Goal: Register for event/course

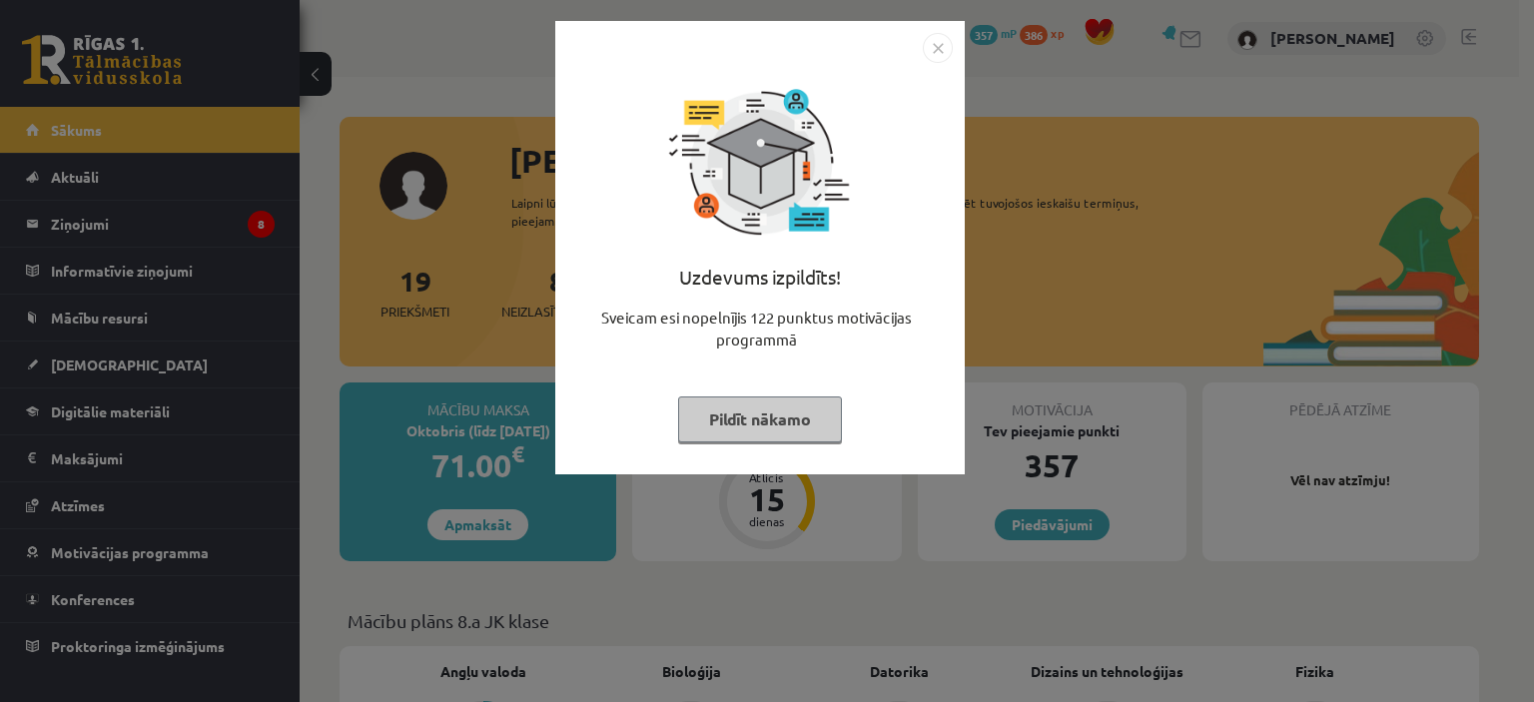
click at [394, 199] on div "Uzdevums izpildīts! Sveicam esi nopelnījis 122 punktus motivācijas programmā Pi…" at bounding box center [767, 351] width 1534 height 702
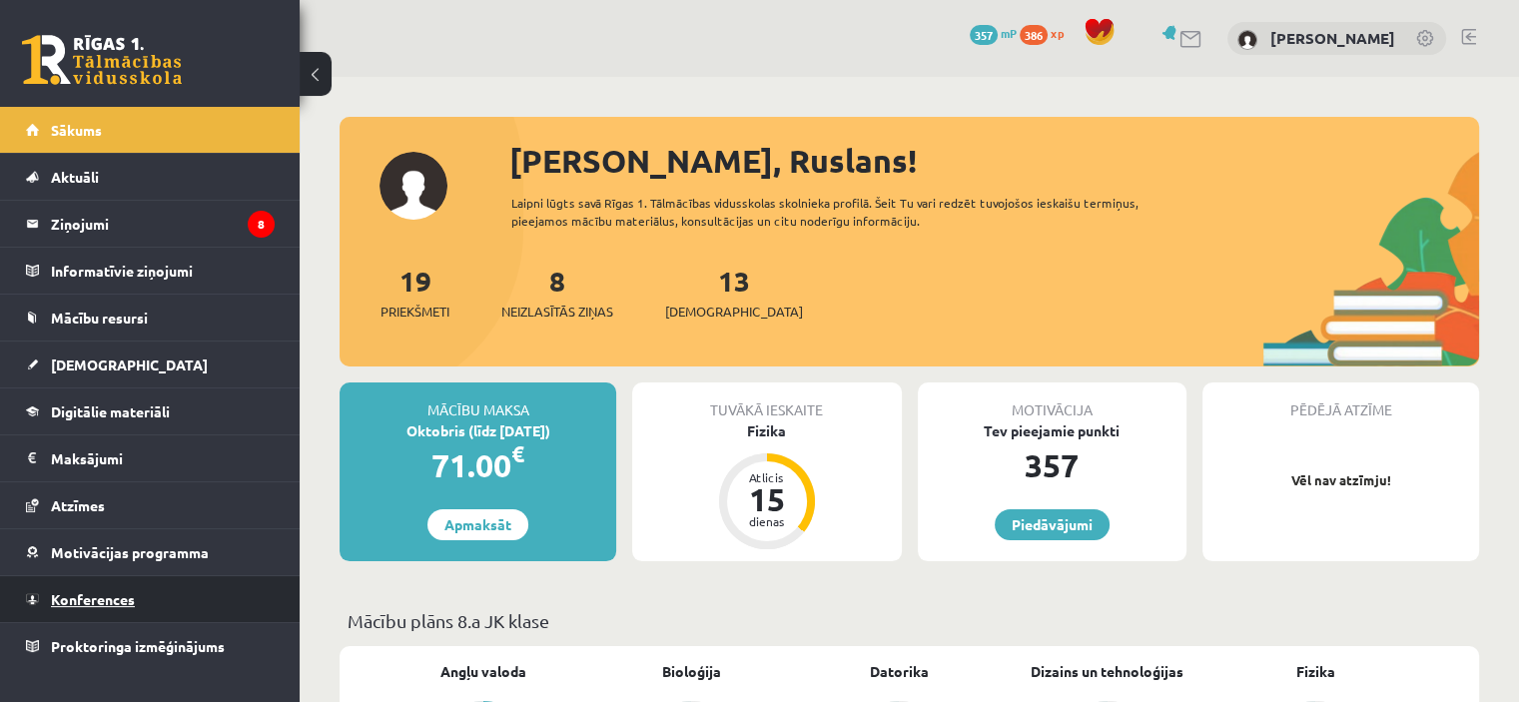
click at [207, 597] on link "Konferences" at bounding box center [150, 599] width 249 height 46
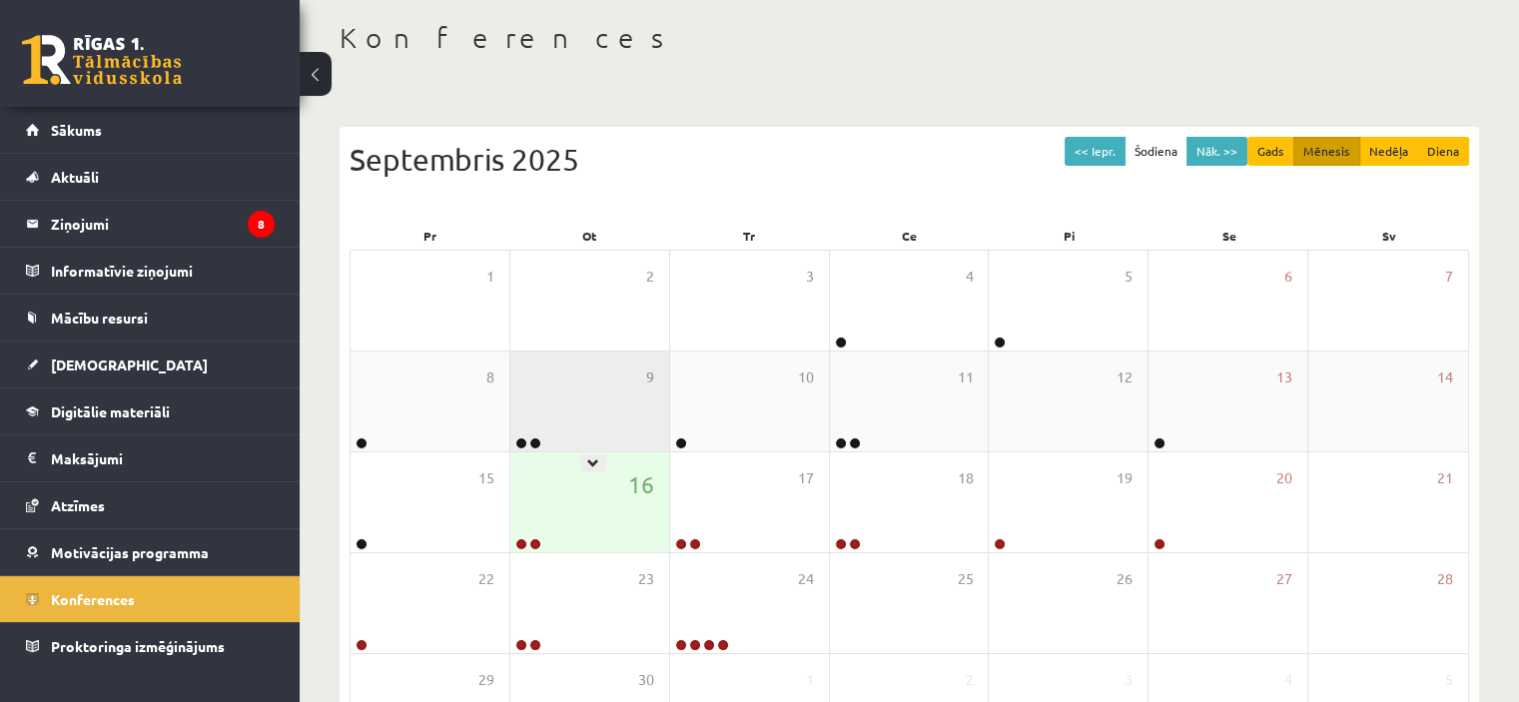
scroll to position [200, 0]
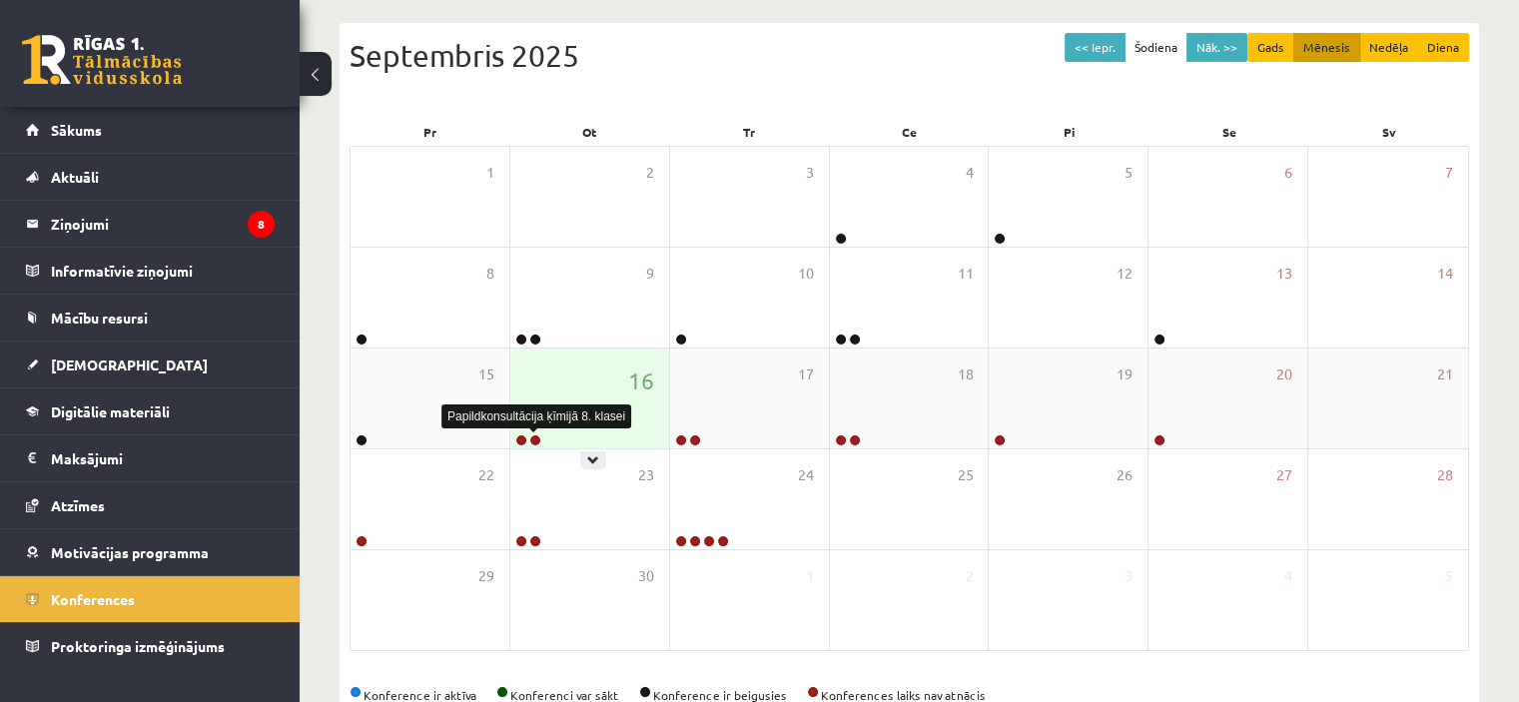
click at [533, 438] on link at bounding box center [535, 440] width 12 height 12
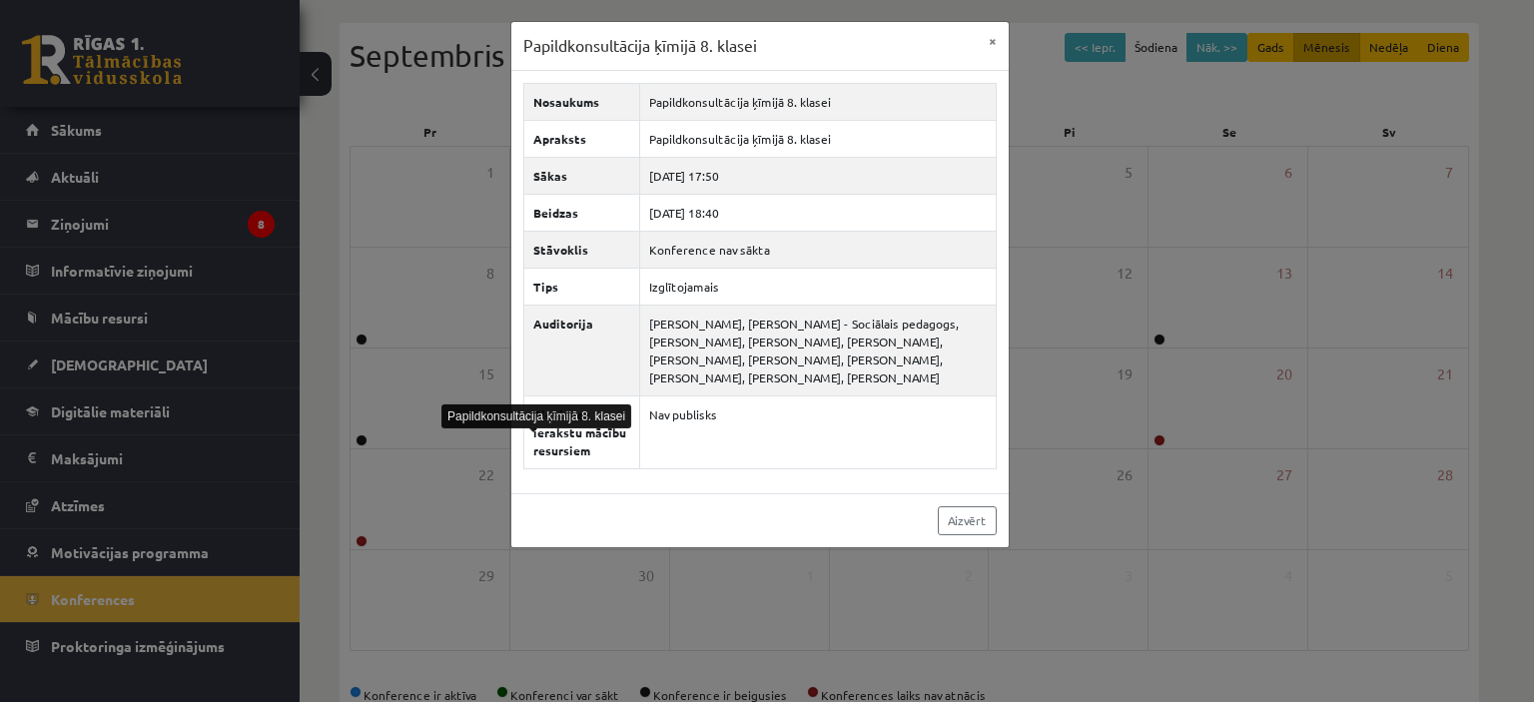
click at [493, 442] on div "Papildkonsultācija ķīmijā 8. klasei × Nosaukums Papildkonsultācija ķīmijā 8. kl…" at bounding box center [767, 351] width 1534 height 702
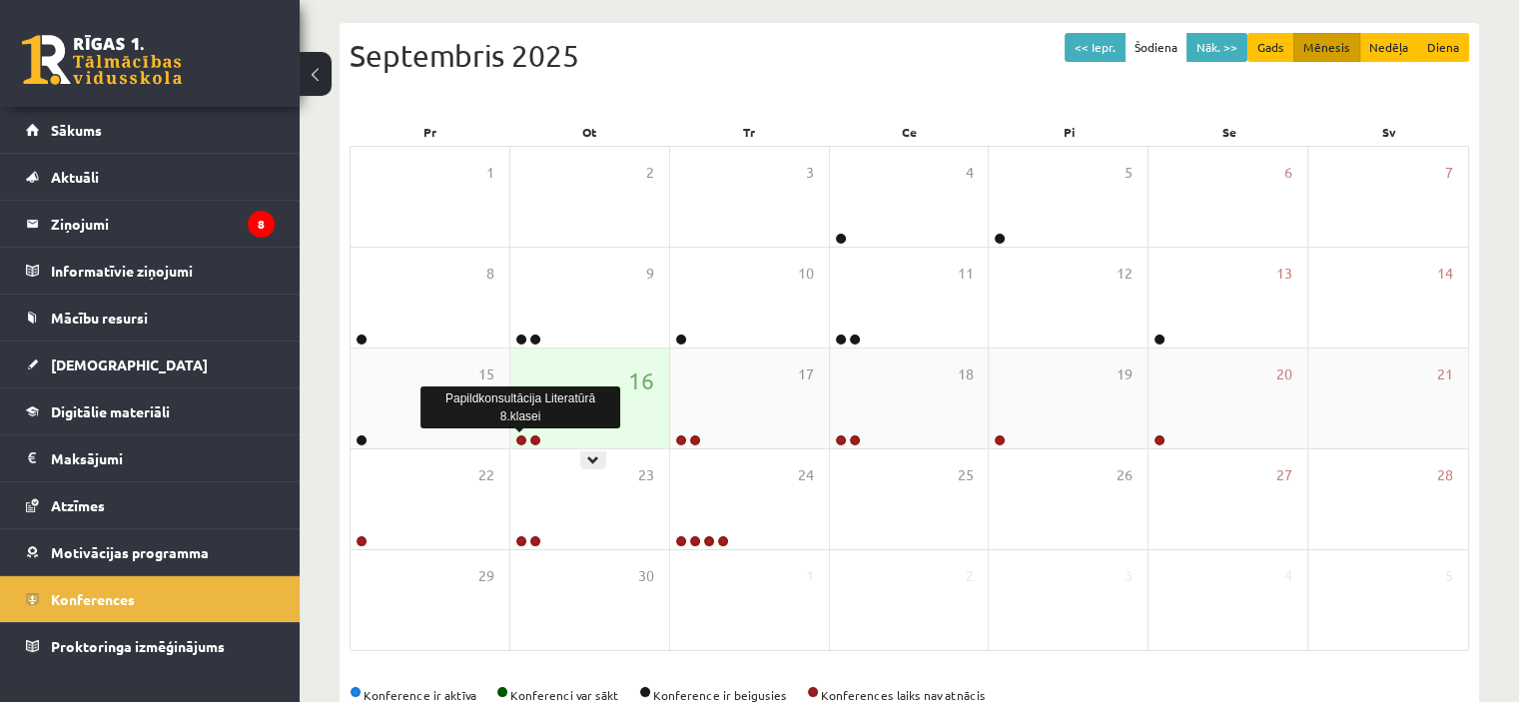
click at [518, 438] on link at bounding box center [521, 440] width 12 height 12
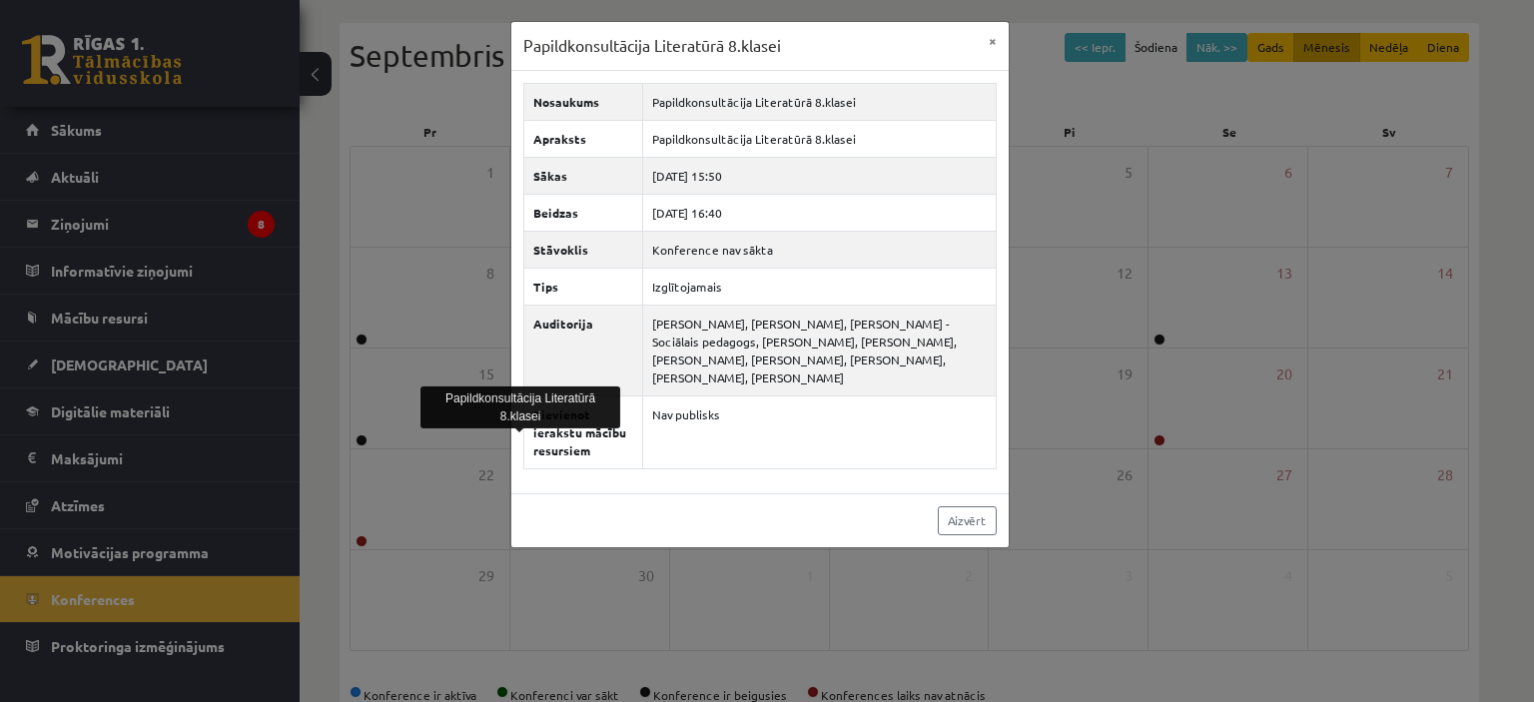
click at [490, 430] on div "Papildkonsultācija Literatūrā 8.klasei" at bounding box center [520, 408] width 200 height 52
click at [440, 403] on div "Papildkonsultācija Literatūrā 8.klasei × Nosaukums Papildkonsultācija Literatūr…" at bounding box center [767, 351] width 1534 height 702
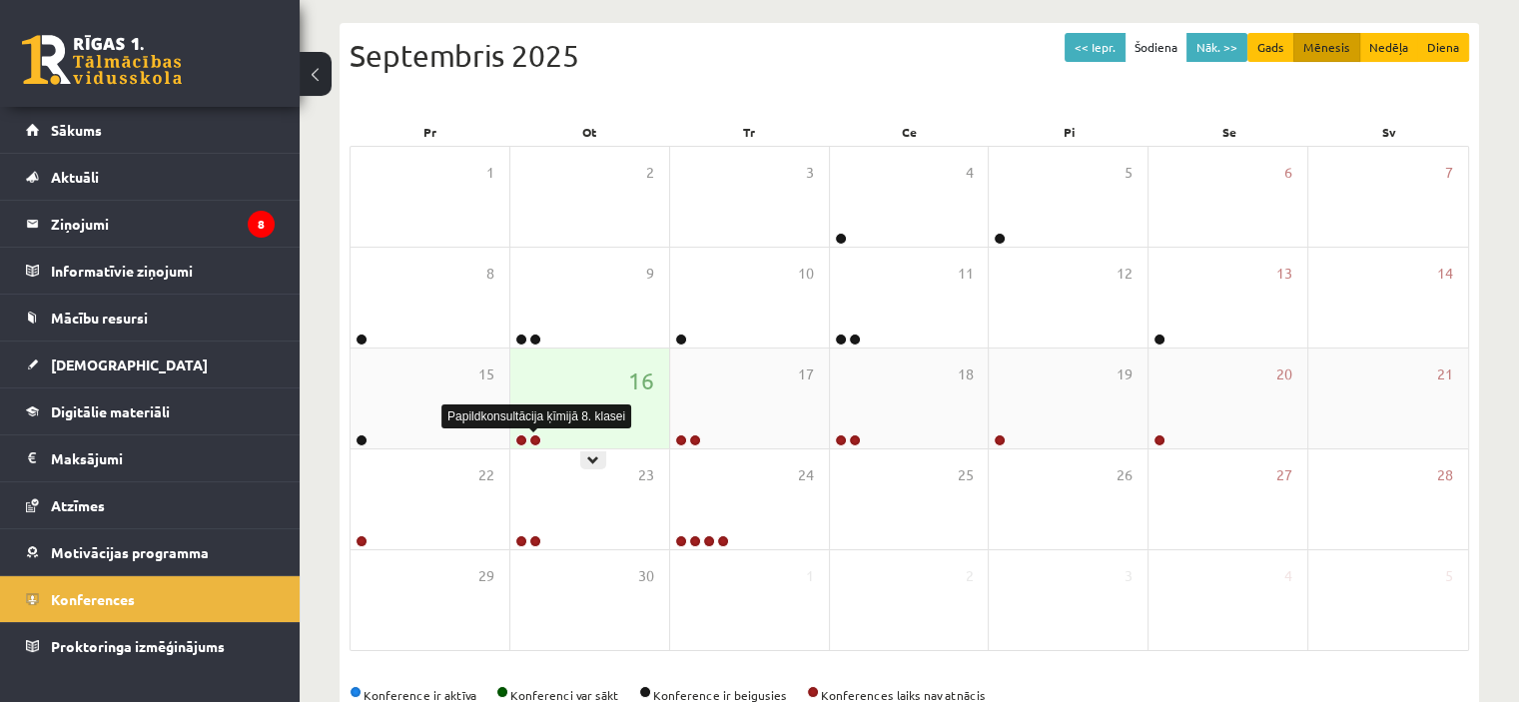
click at [530, 440] on link at bounding box center [535, 440] width 12 height 12
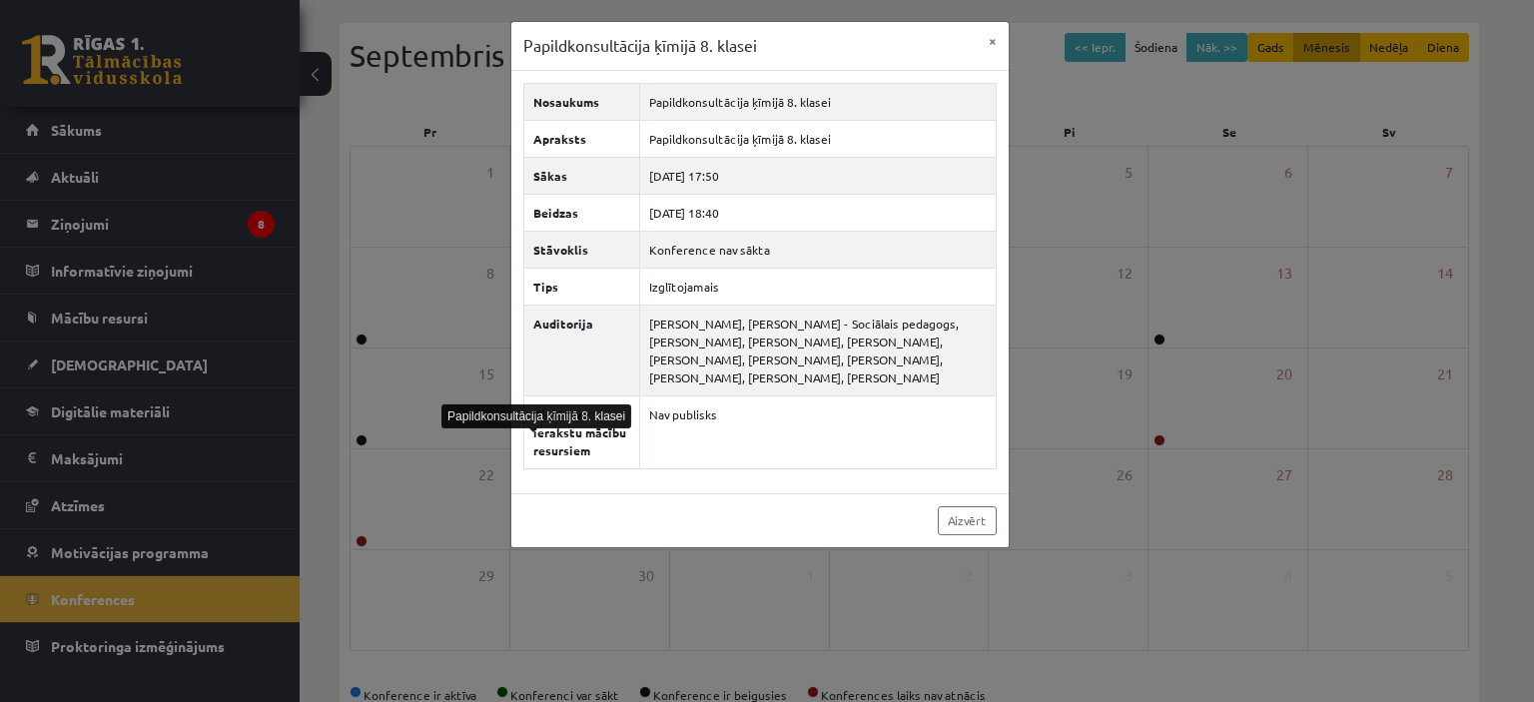
click at [456, 407] on div "Papildkonsultācija ķīmijā 8. klasei" at bounding box center [536, 417] width 190 height 24
click at [487, 368] on div "Papildkonsultācija ķīmijā 8. klasei × Nosaukums Papildkonsultācija ķīmijā 8. kl…" at bounding box center [767, 351] width 1534 height 702
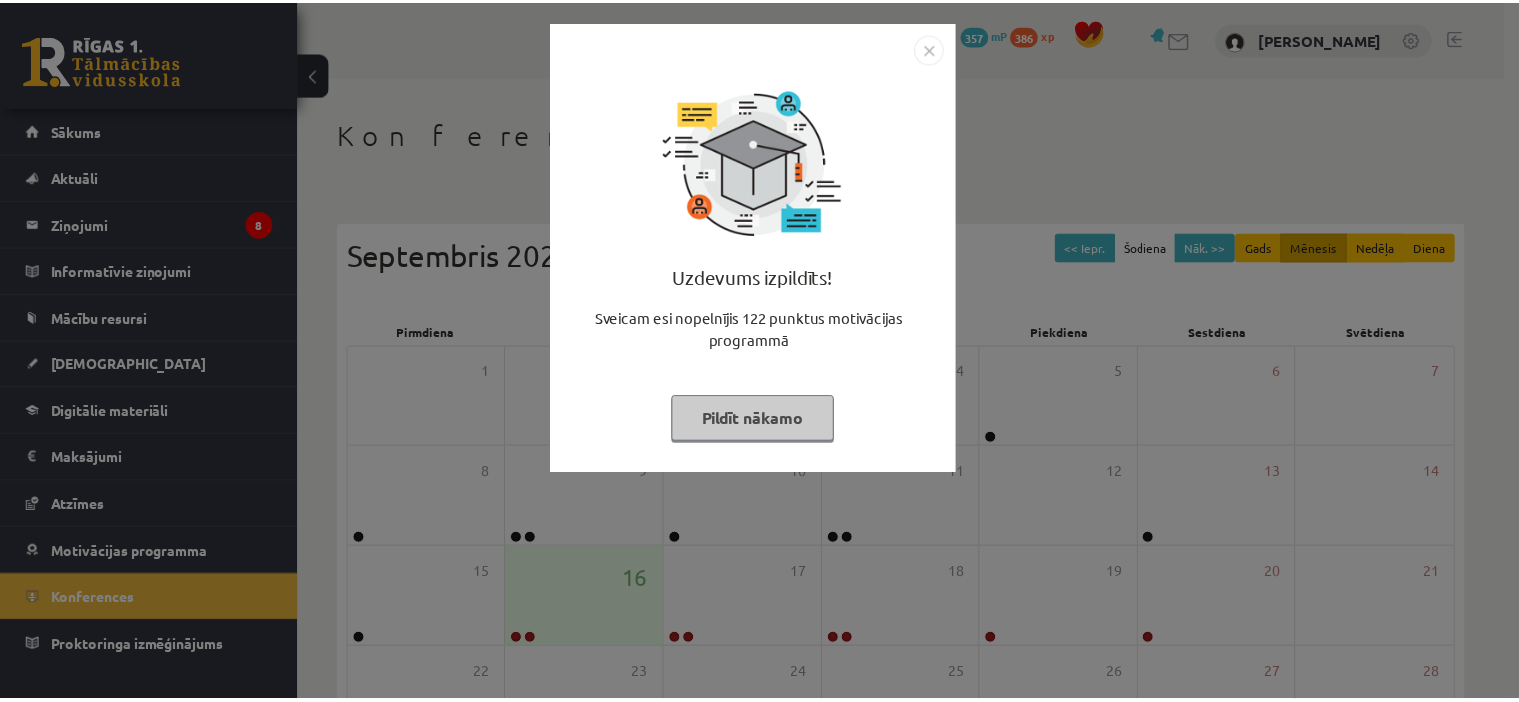
scroll to position [200, 0]
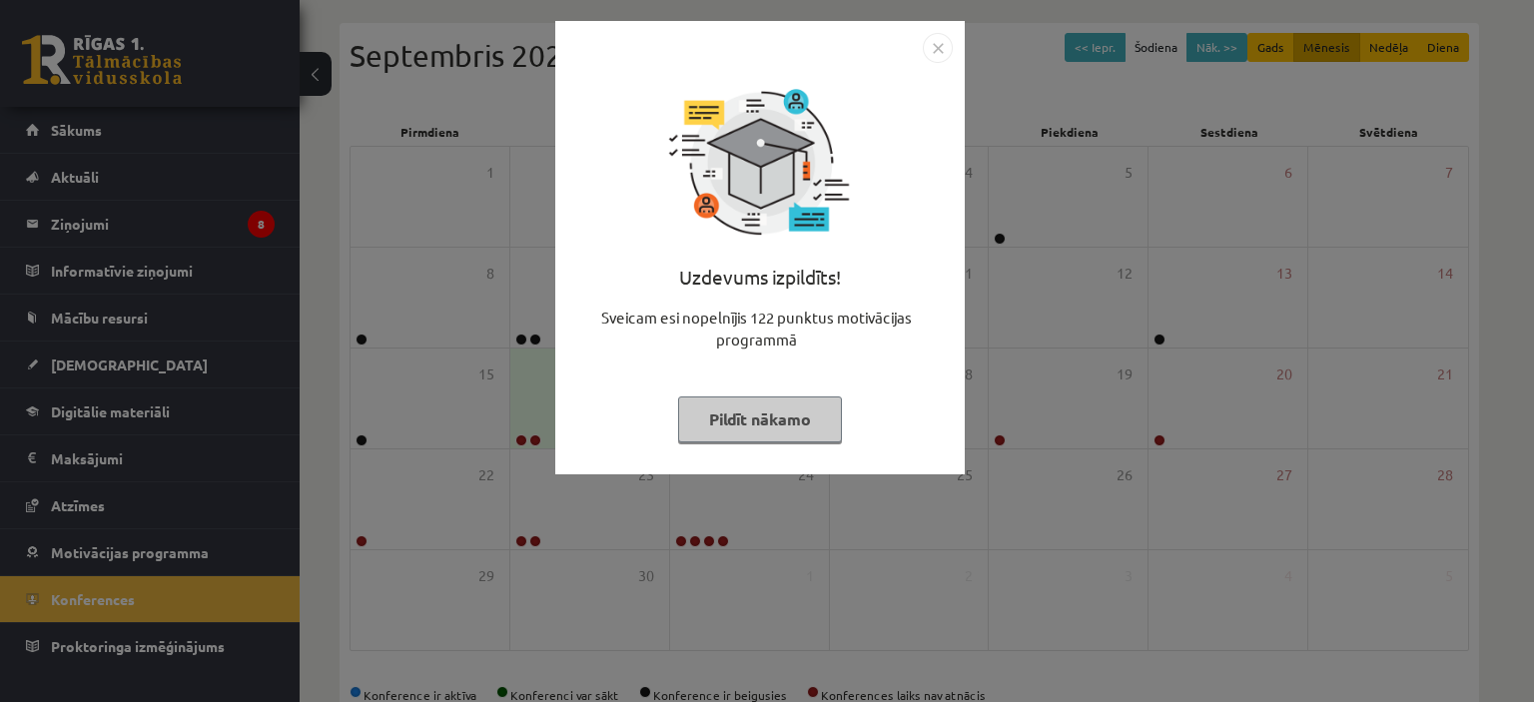
click at [421, 302] on div "Uzdevums izpildīts! Sveicam esi nopelnījis 122 punktus motivācijas programmā Pi…" at bounding box center [767, 351] width 1534 height 702
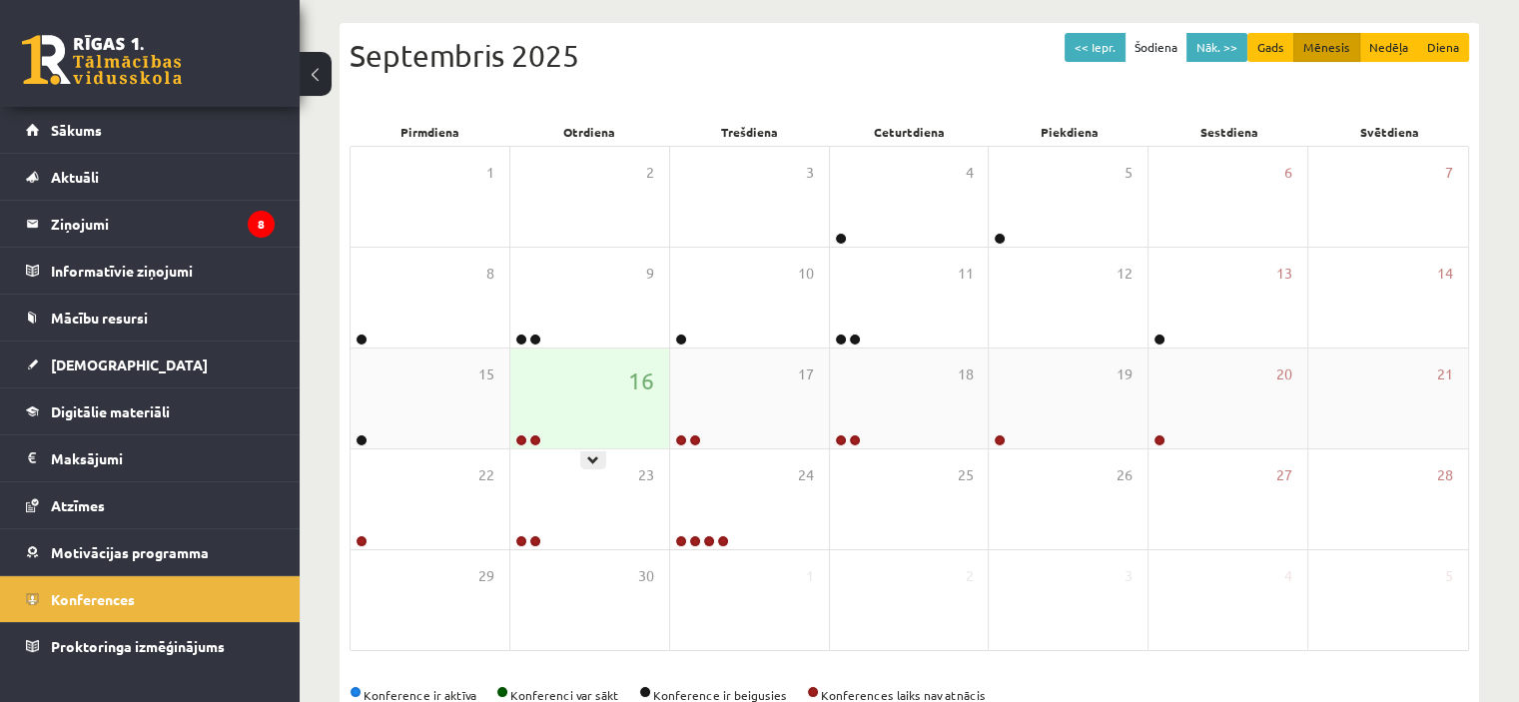
click at [537, 444] on link at bounding box center [535, 440] width 12 height 12
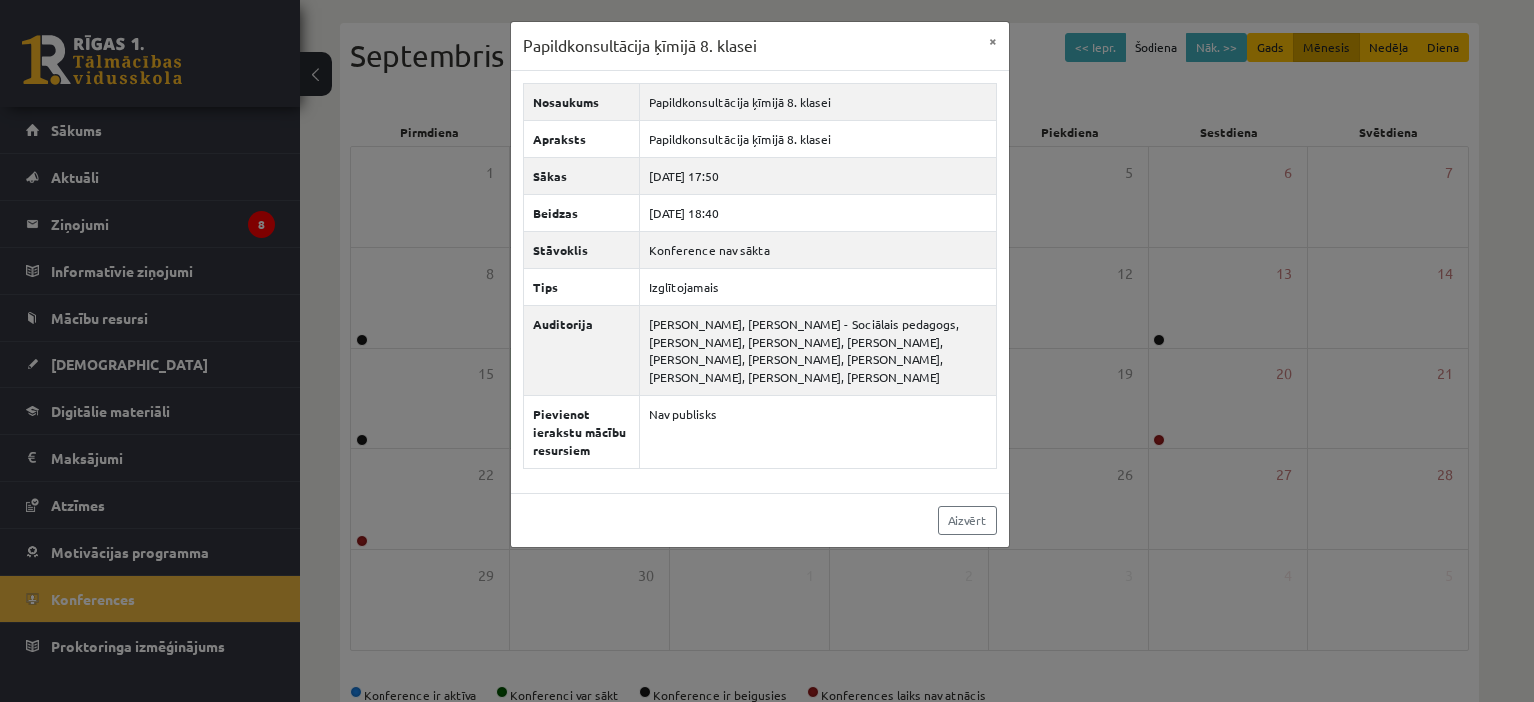
click at [427, 305] on div "Papildkonsultācija ķīmijā 8. klasei × Nosaukums Papildkonsultācija ķīmijā 8. kl…" at bounding box center [767, 351] width 1534 height 702
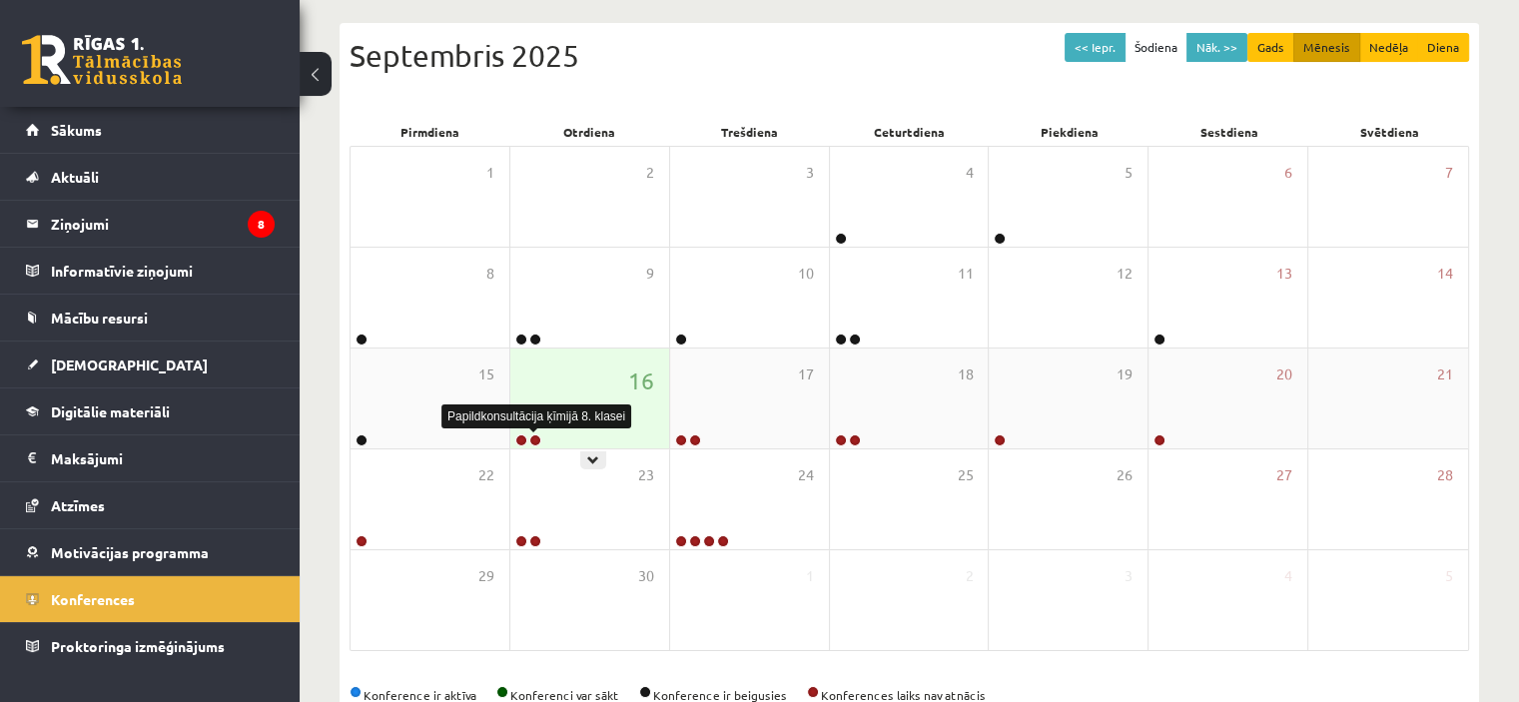
click at [531, 436] on link at bounding box center [535, 440] width 12 height 12
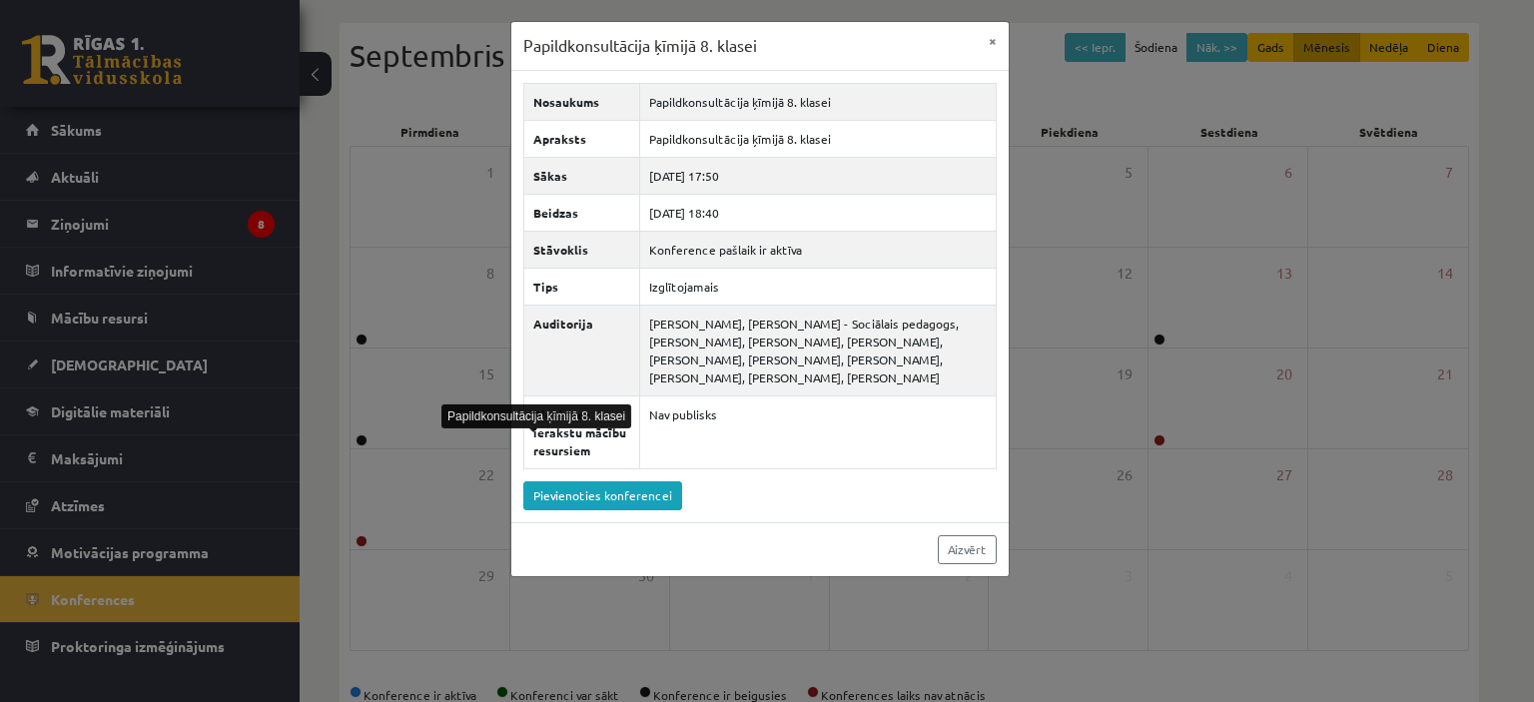
click at [428, 334] on div "Papildkonsultācija ķīmijā 8. klasei × Nosaukums Papildkonsultācija ķīmijā 8. kl…" at bounding box center [767, 351] width 1534 height 702
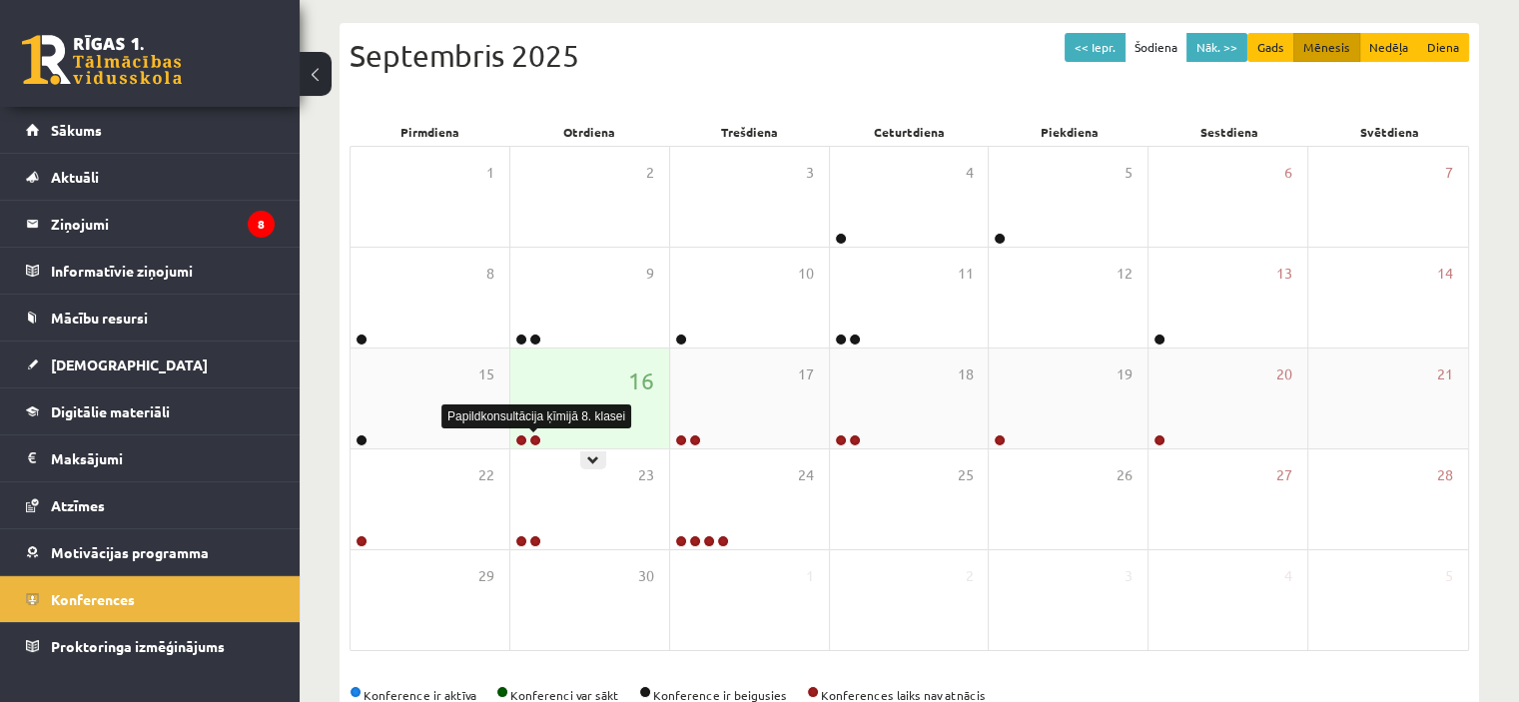
click at [532, 440] on link at bounding box center [535, 440] width 12 height 12
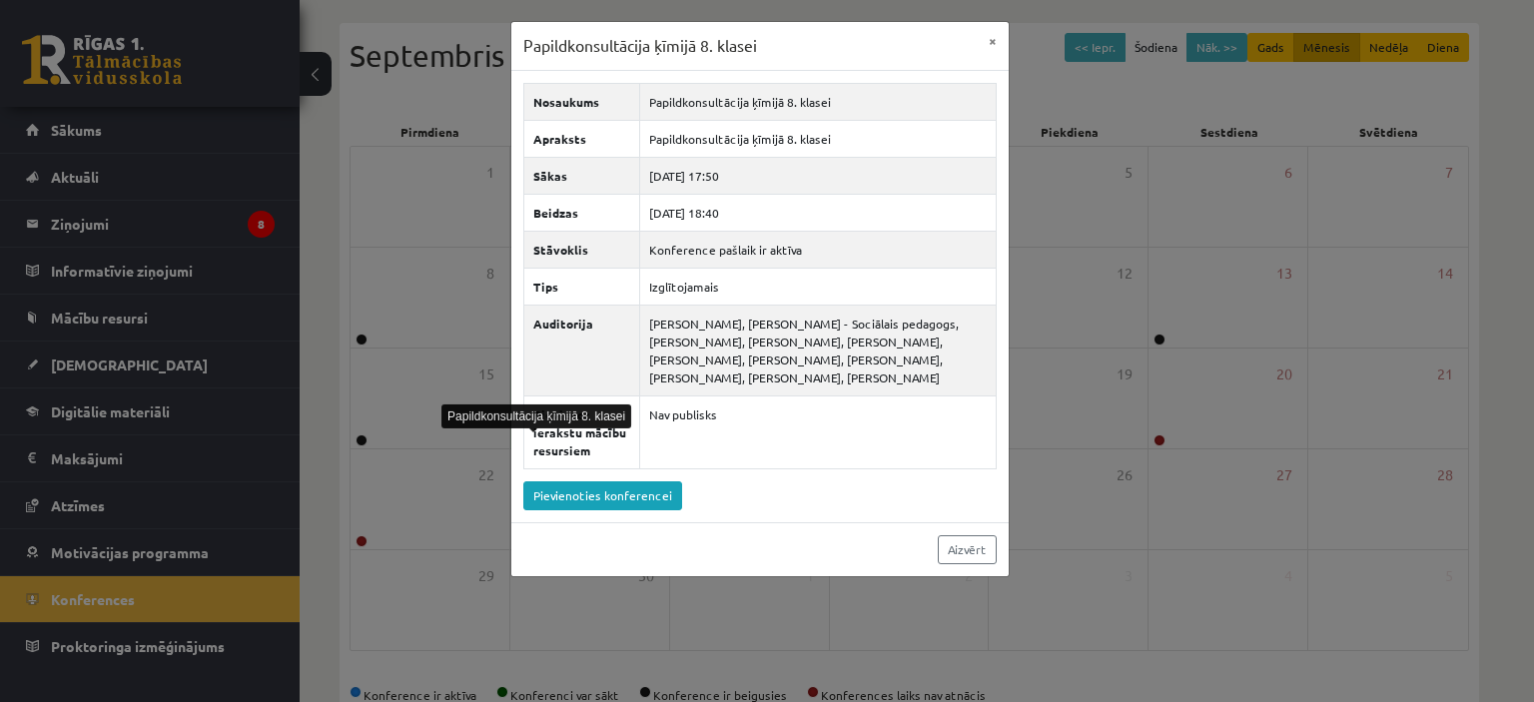
click at [463, 391] on div "Papildkonsultācija ķīmijā 8. klasei × Nosaukums Papildkonsultācija ķīmijā 8. kl…" at bounding box center [767, 351] width 1534 height 702
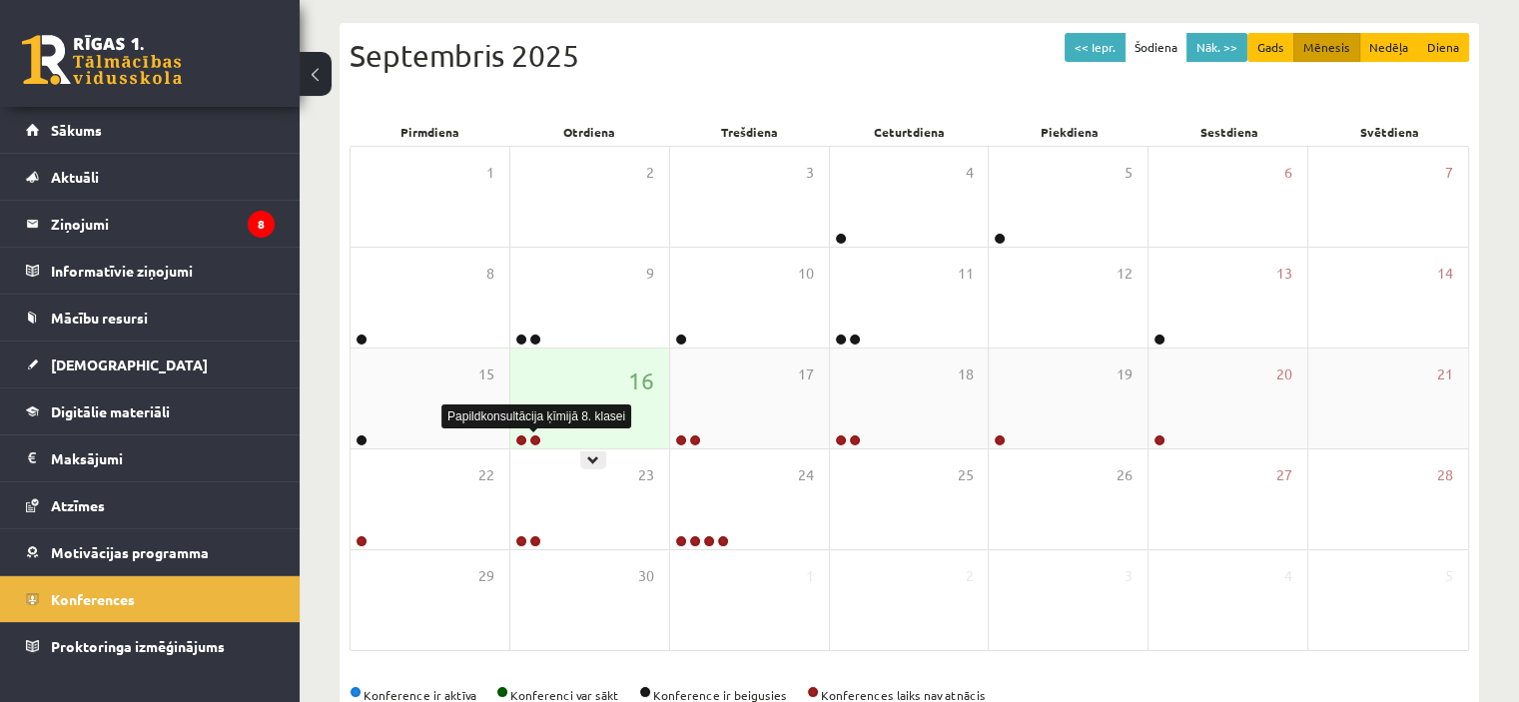
click at [535, 437] on link at bounding box center [535, 440] width 12 height 12
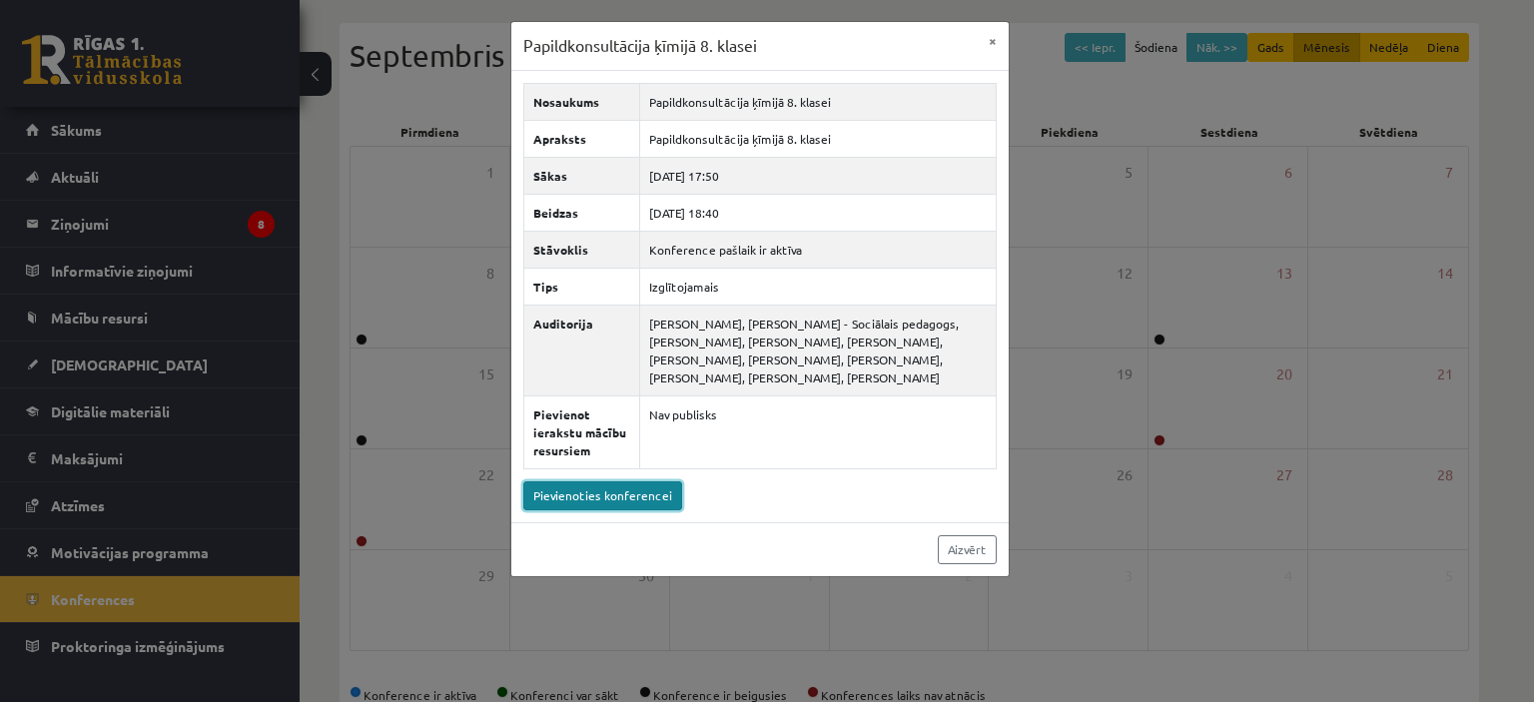
click at [575, 484] on link "Pievienoties konferencei" at bounding box center [602, 495] width 159 height 29
click at [429, 178] on div "Papildkonsultācija ķīmijā 8. klasei × Nosaukums Papildkonsultācija ķīmijā 8. kl…" at bounding box center [767, 351] width 1534 height 702
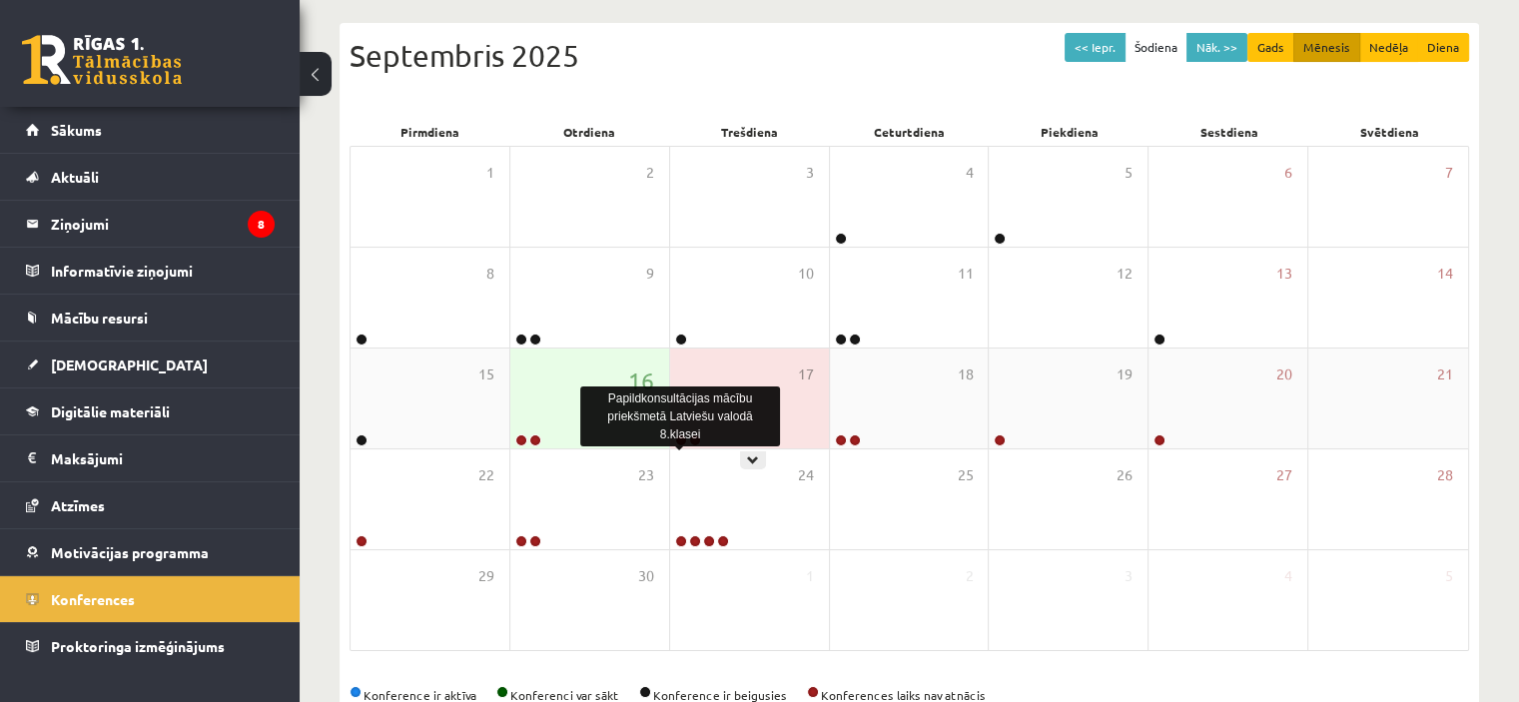
click at [677, 434] on link at bounding box center [681, 440] width 12 height 12
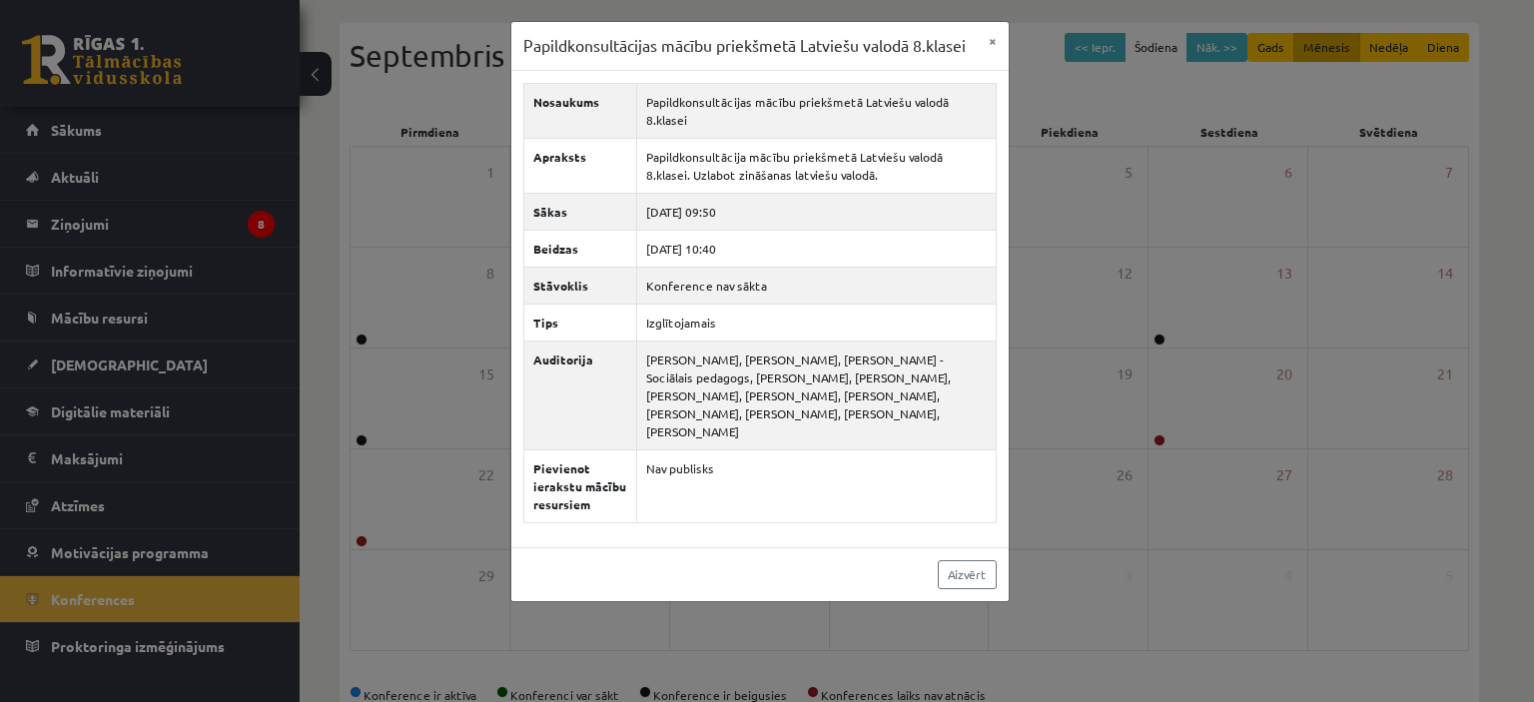
click at [429, 239] on div "Papildkonsultācijas mācību priekšmetā Latviešu valodā 8.klasei × Nosaukums Papi…" at bounding box center [767, 351] width 1534 height 702
